Goal: Register for event/course

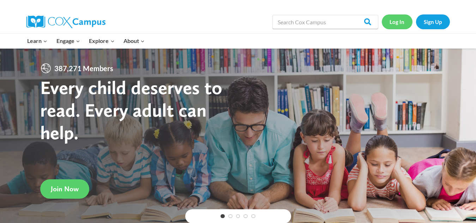
click at [392, 21] on link "Log In" at bounding box center [396, 21] width 31 height 14
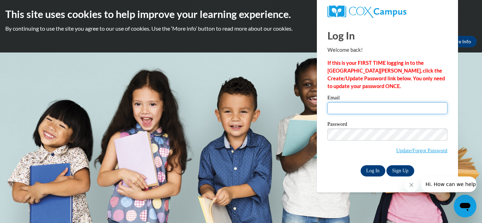
type input "jamyla.byrd2013@gmail.com"
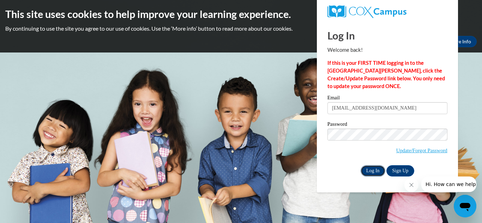
click at [371, 171] on input "Log In" at bounding box center [372, 170] width 25 height 11
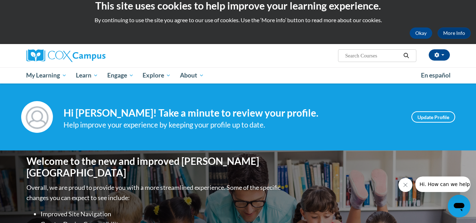
scroll to position [8, 0]
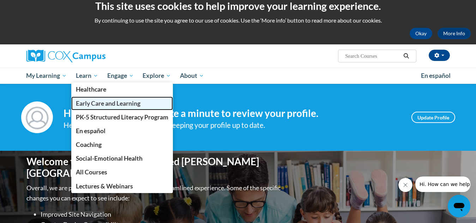
click at [88, 104] on span "Early Care and Learning" at bounding box center [108, 103] width 65 height 7
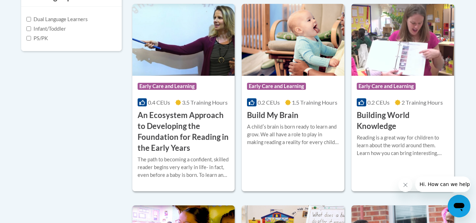
scroll to position [283, 0]
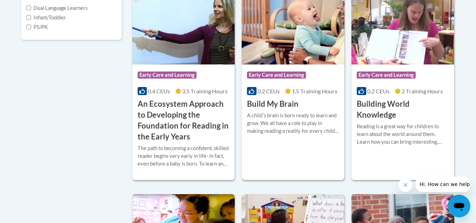
click at [292, 91] on span "1.5 Training Hours" at bounding box center [314, 91] width 45 height 7
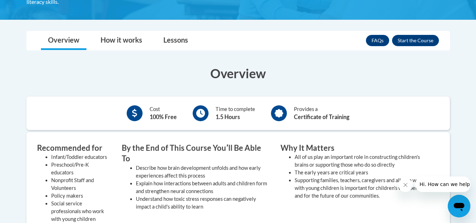
scroll to position [165, 0]
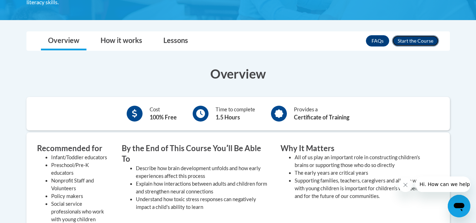
click at [408, 41] on button "Enroll" at bounding box center [415, 40] width 47 height 11
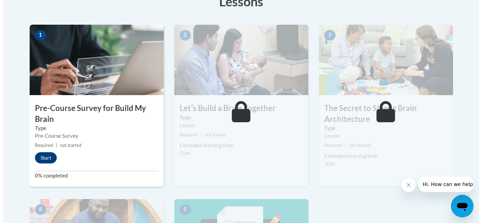
scroll to position [213, 0]
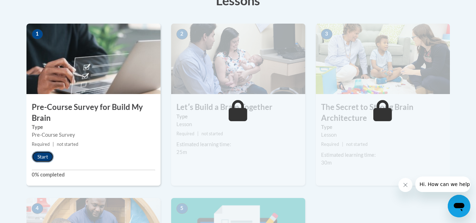
click at [44, 158] on button "Start" at bounding box center [43, 156] width 22 height 11
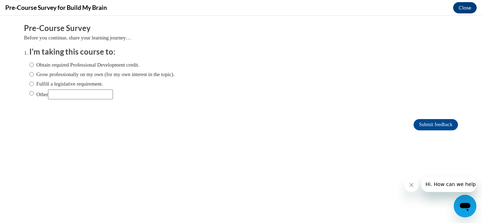
scroll to position [0, 0]
click at [29, 65] on input "Obtain required Professional Development credit." at bounding box center [31, 65] width 5 height 8
radio input "true"
click at [434, 124] on input "Submit feedback" at bounding box center [435, 124] width 44 height 11
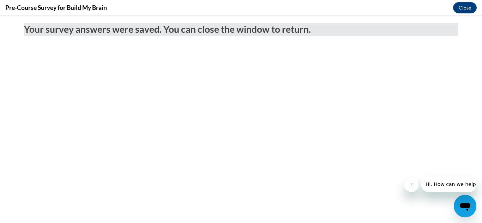
click at [409, 185] on icon "Close message from company" at bounding box center [411, 185] width 6 height 6
click at [411, 187] on icon "Close message from company" at bounding box center [411, 185] width 6 height 6
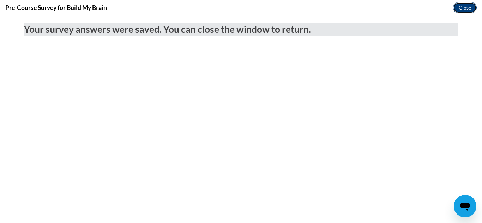
click at [460, 7] on button "Close" at bounding box center [465, 7] width 24 height 11
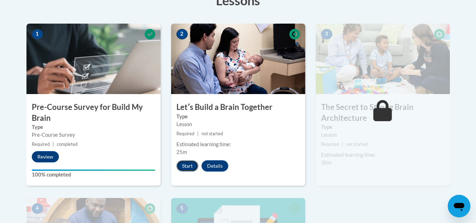
click at [191, 164] on button "Start" at bounding box center [187, 165] width 22 height 11
